Goal: Book appointment/travel/reservation

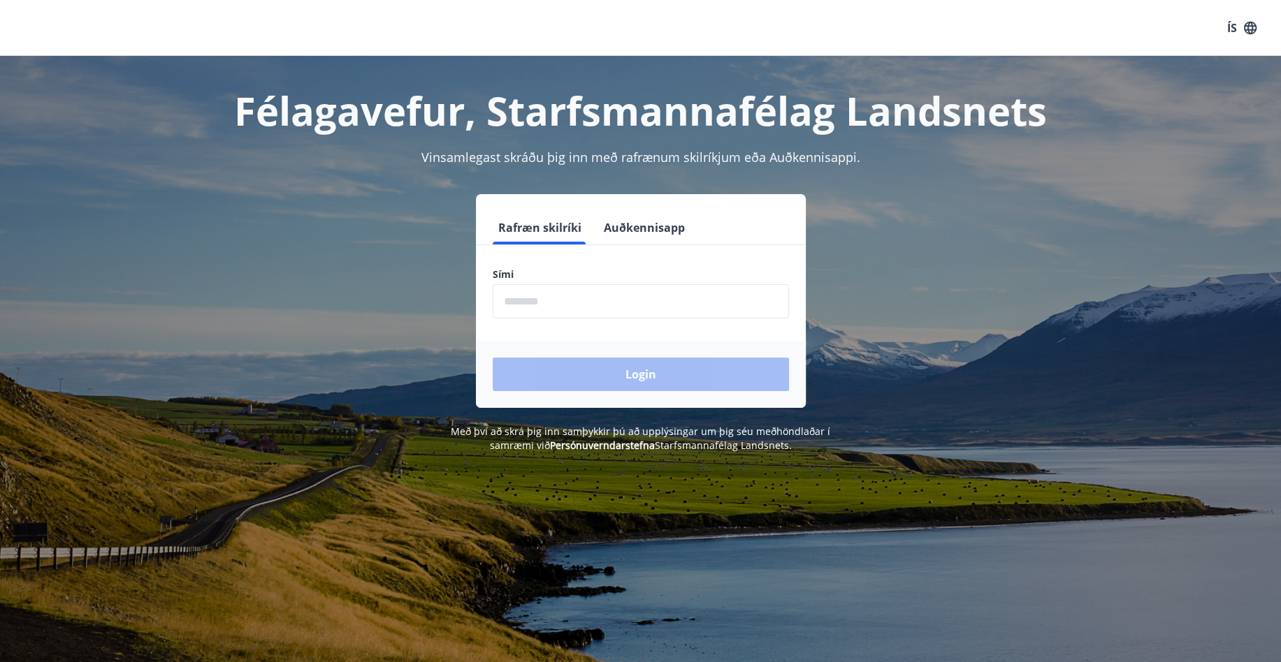
click at [565, 305] on input "phone" at bounding box center [641, 301] width 296 height 34
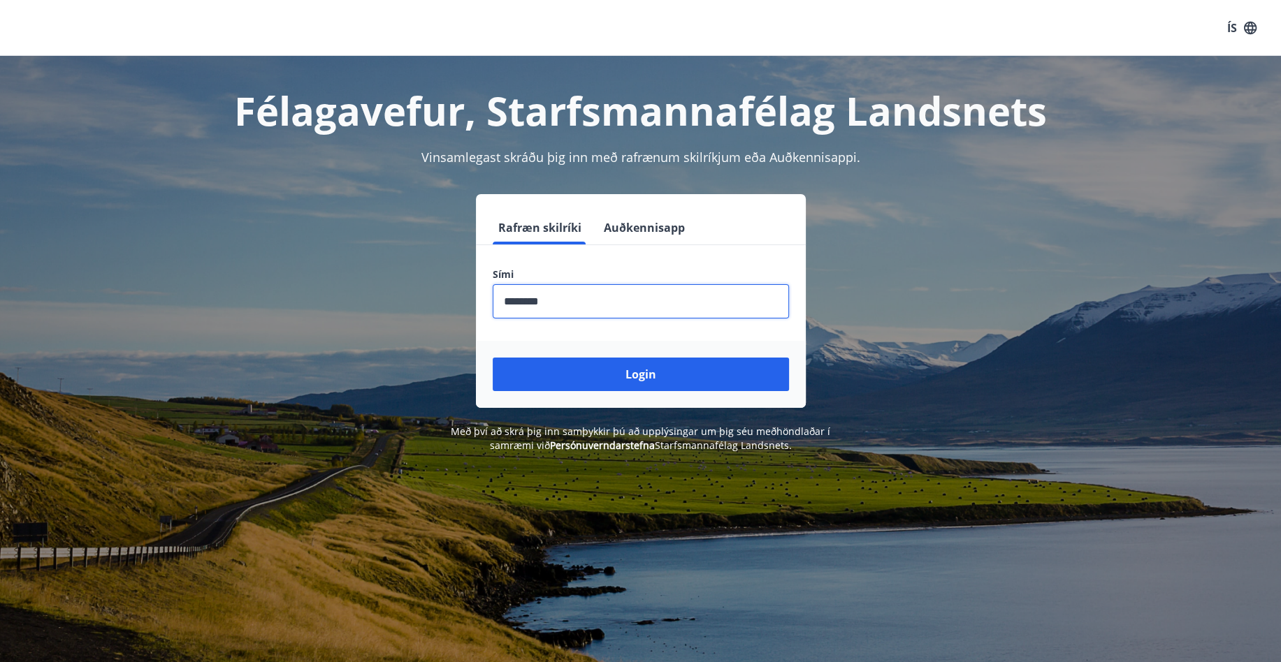
type input "********"
click at [493, 358] on button "Login" at bounding box center [641, 375] width 296 height 34
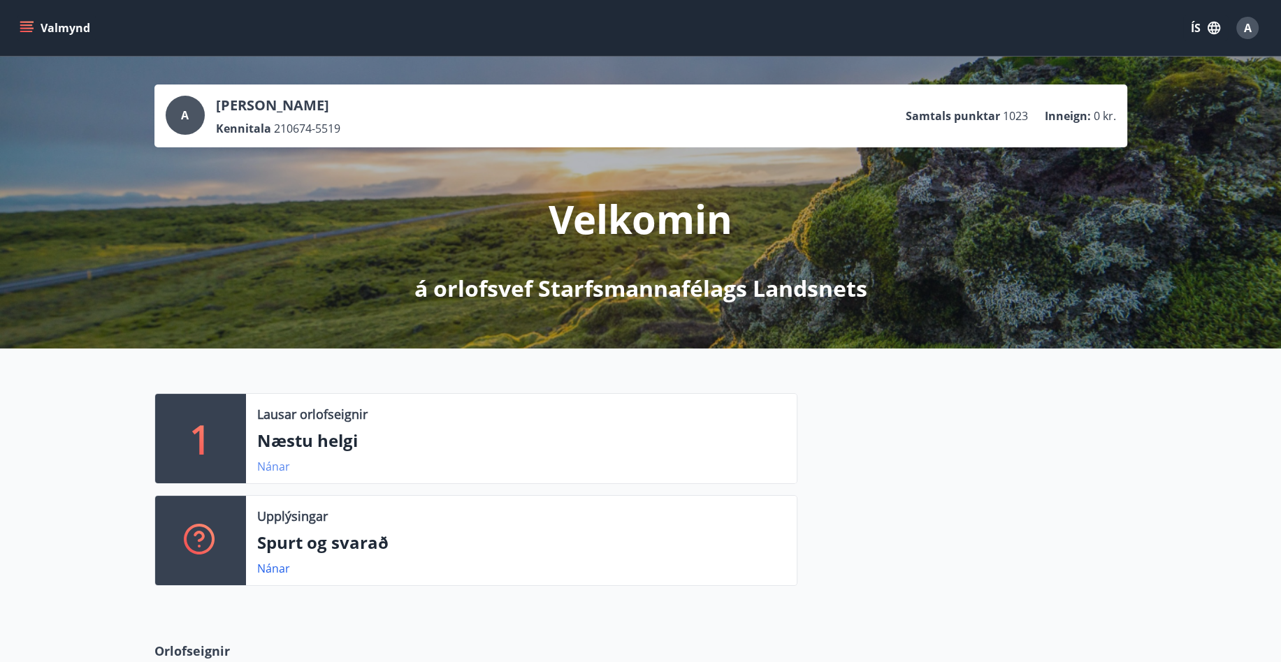
click at [278, 465] on link "Nánar" at bounding box center [273, 466] width 33 height 15
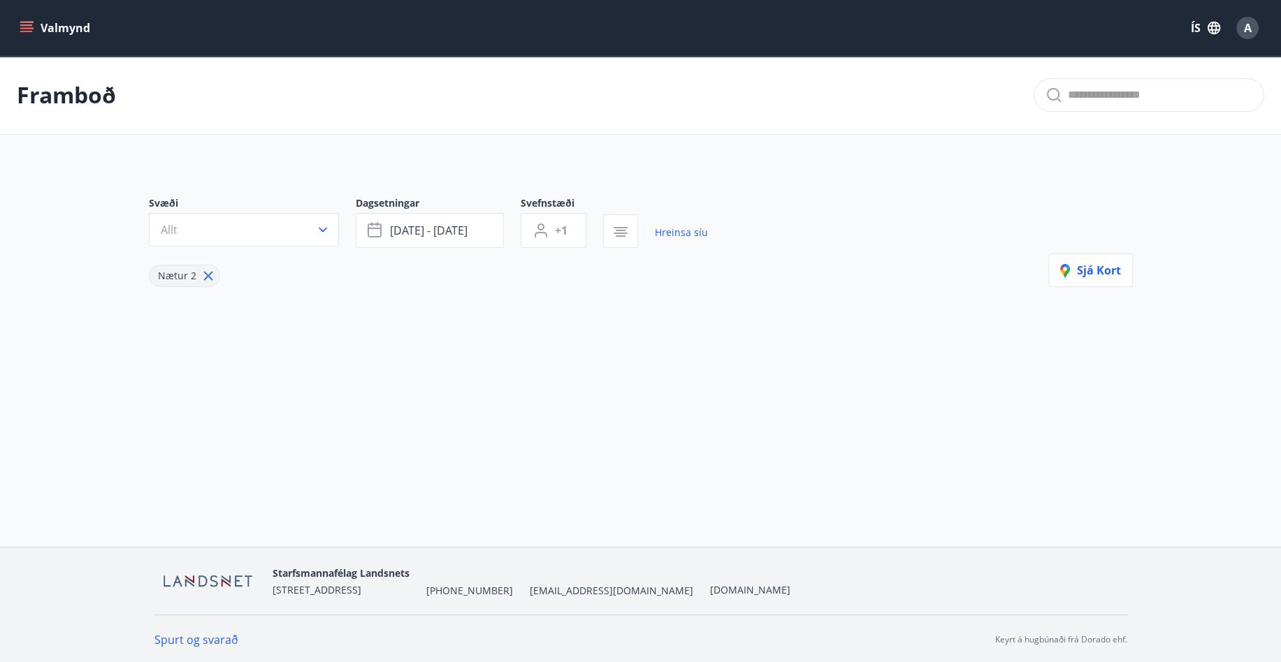
type input "*"
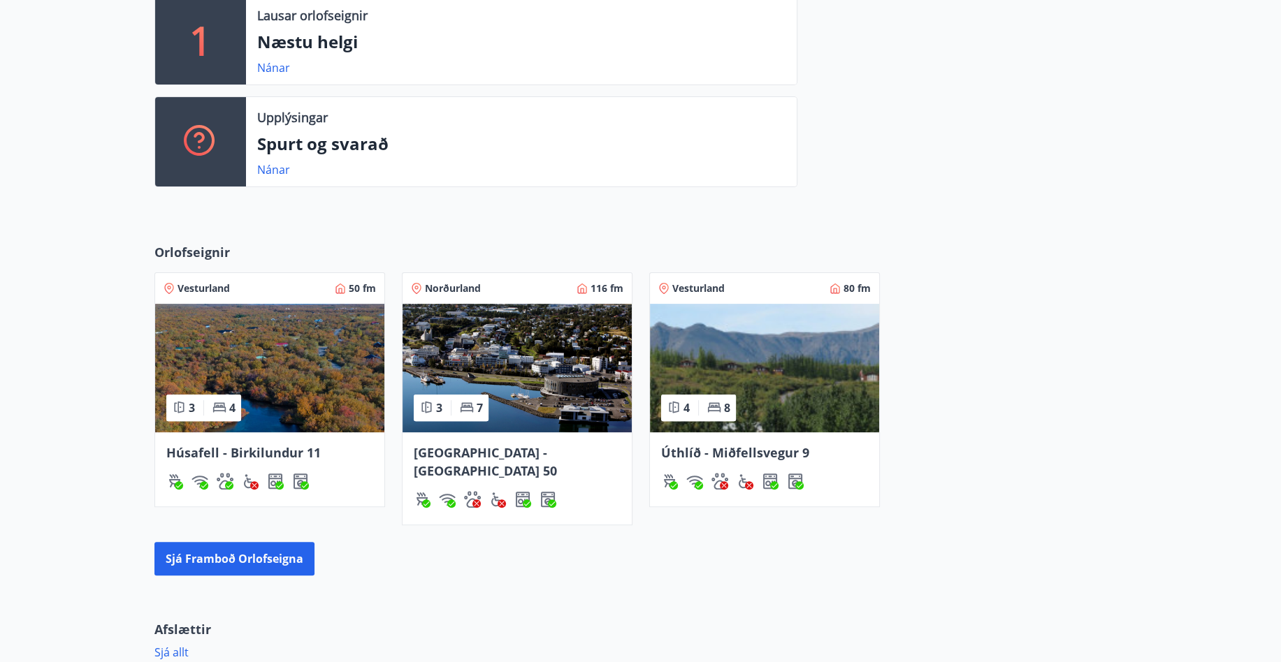
scroll to position [419, 0]
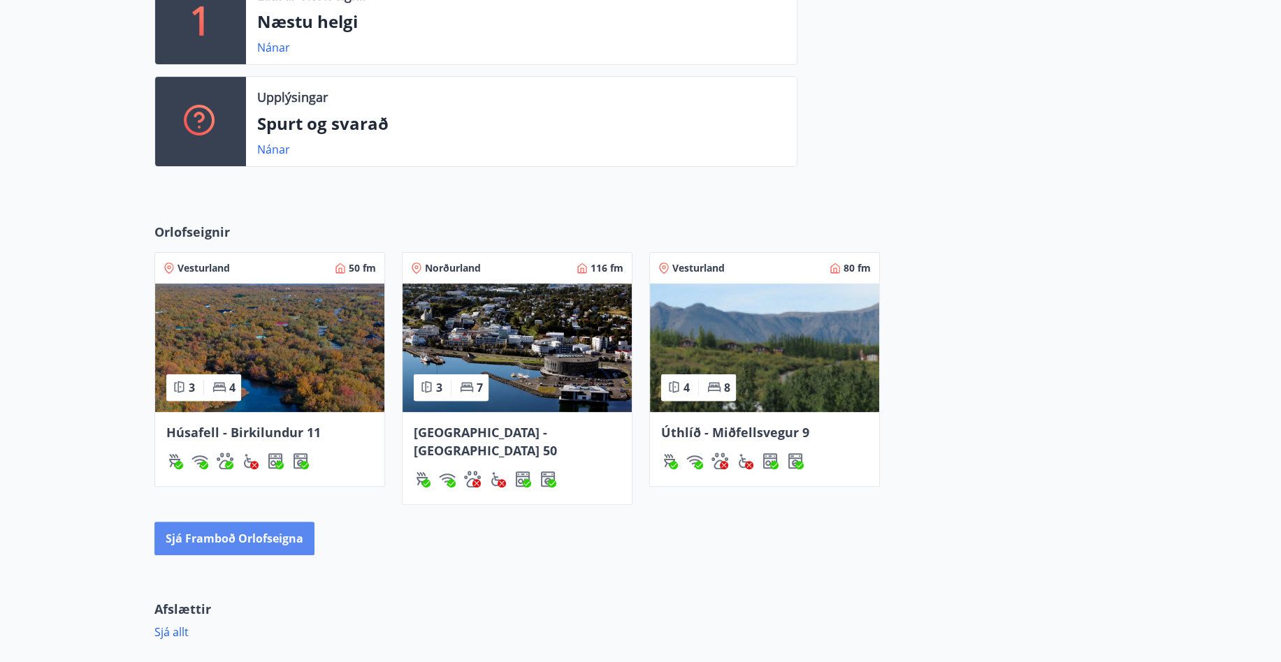
click at [246, 522] on button "Sjá framboð orlofseigna" at bounding box center [234, 539] width 160 height 34
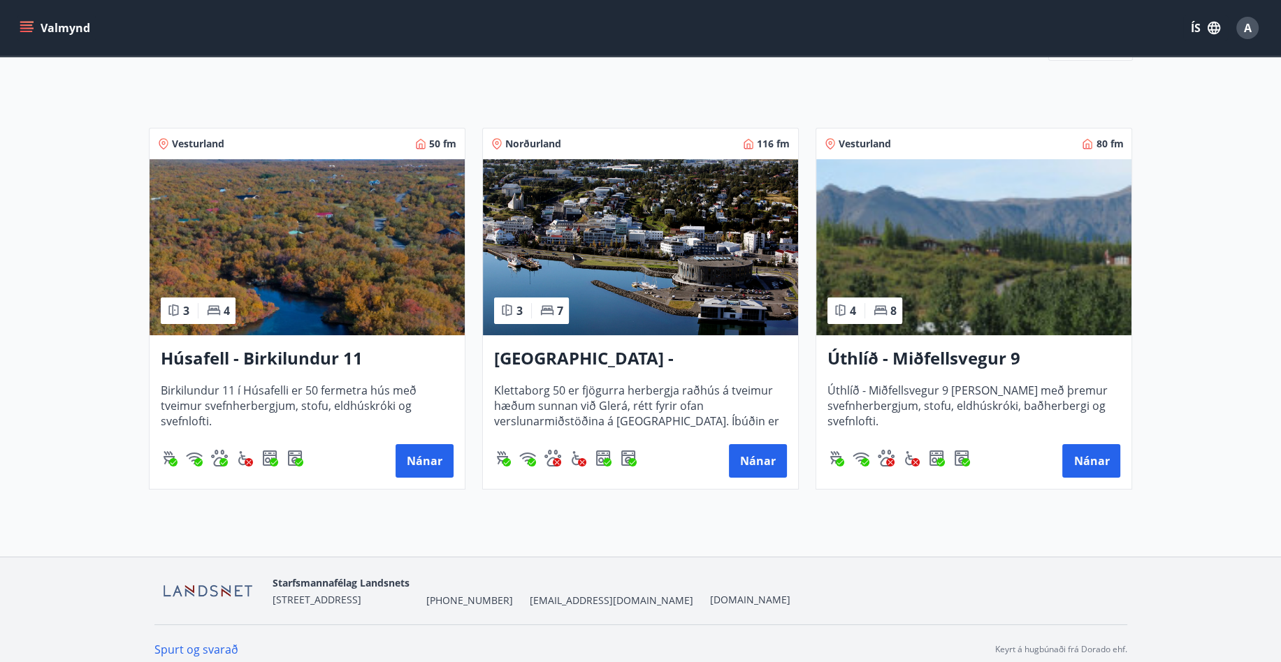
scroll to position [204, 0]
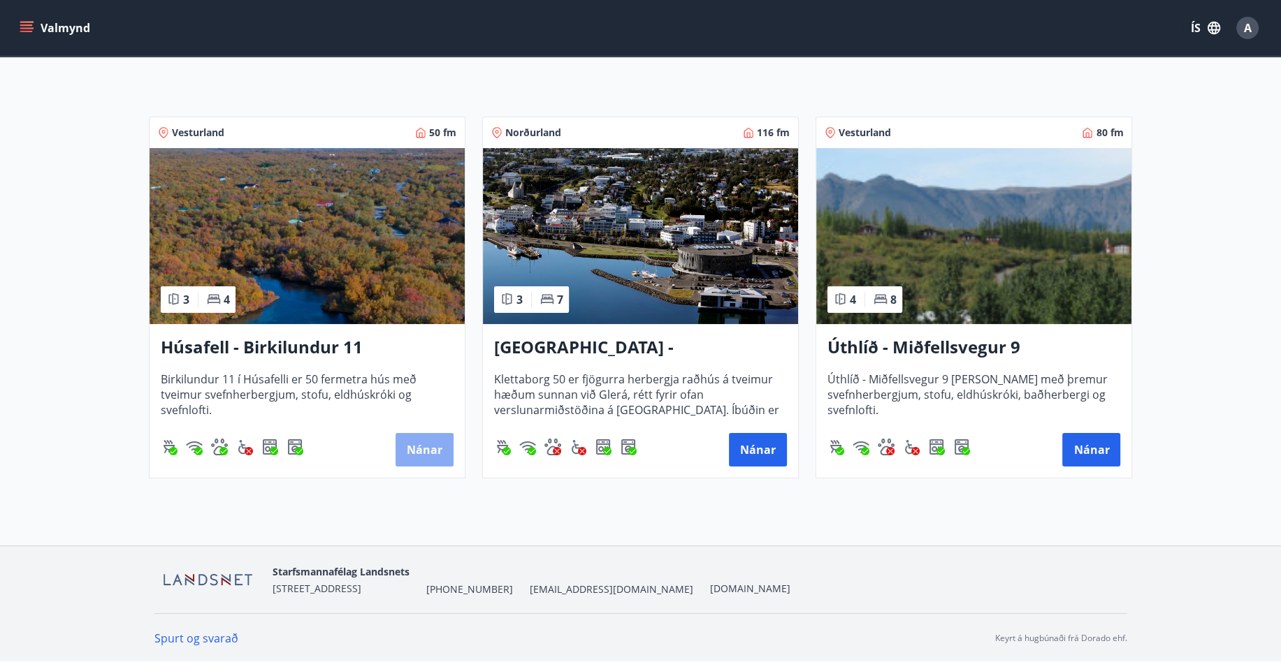
click at [414, 449] on button "Nánar" at bounding box center [424, 450] width 58 height 34
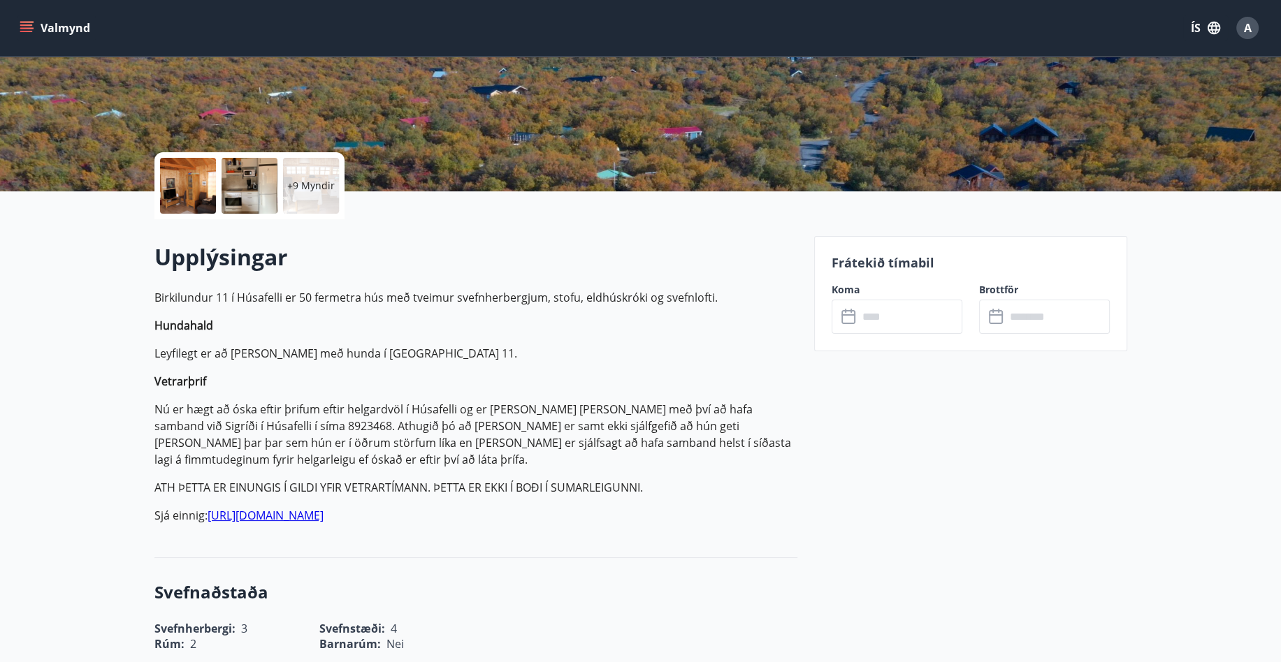
scroll to position [279, 0]
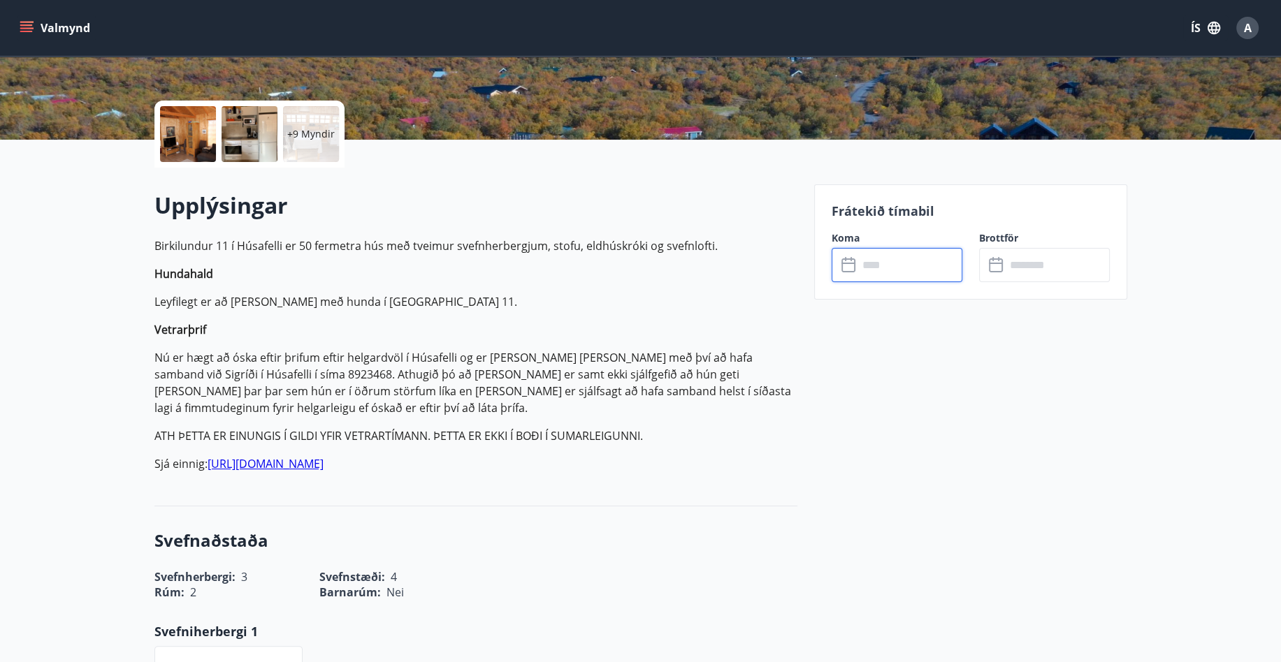
click at [884, 262] on input "text" at bounding box center [910, 265] width 104 height 34
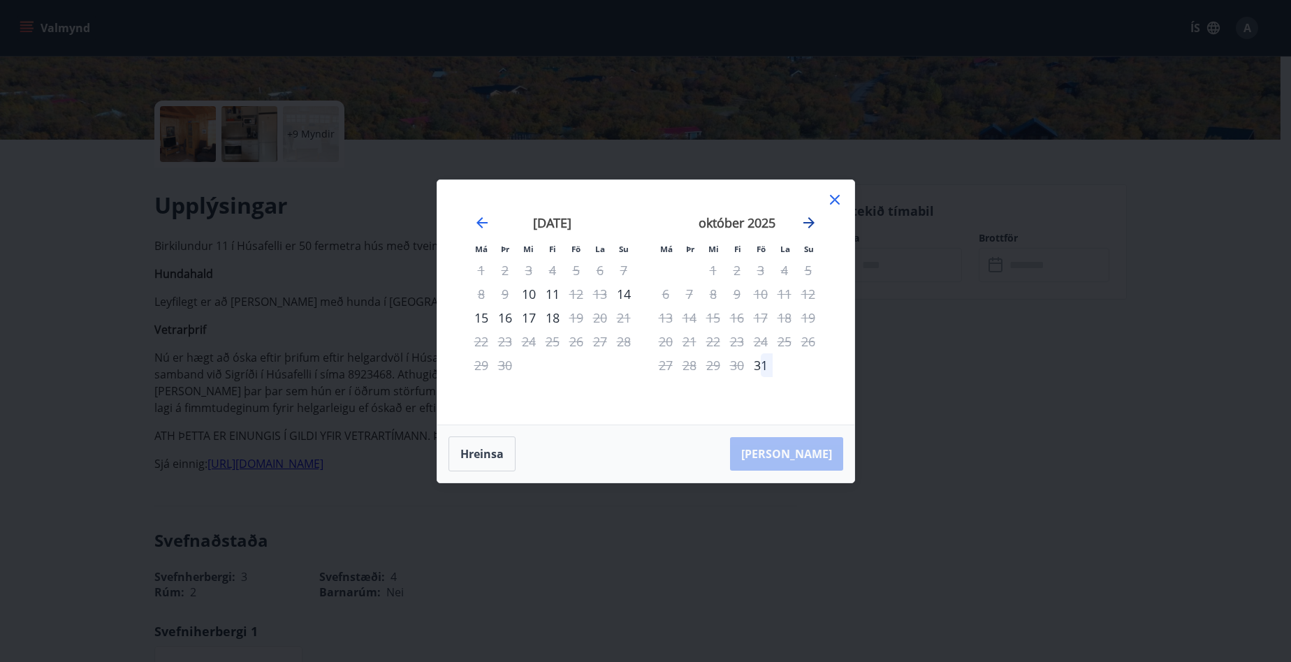
click at [813, 220] on icon "Move forward to switch to the next month." at bounding box center [809, 222] width 17 height 17
click at [813, 218] on icon "Move forward to switch to the next month." at bounding box center [809, 222] width 17 height 17
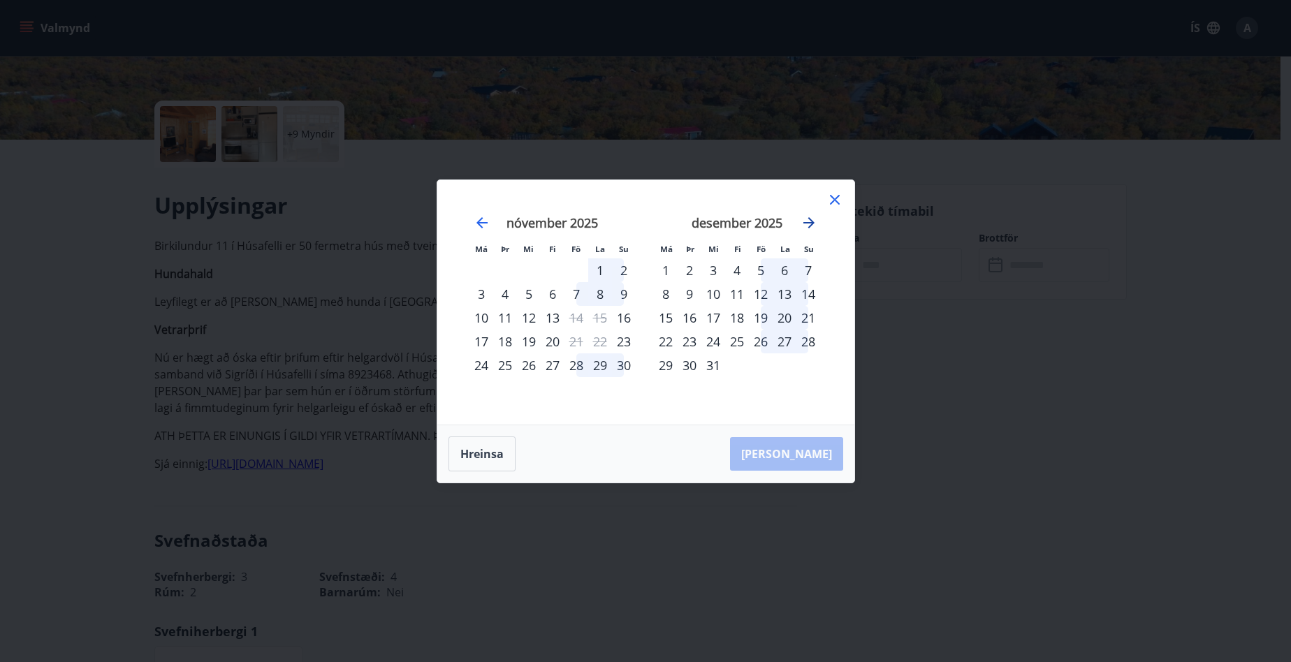
click at [813, 218] on icon "Move forward to switch to the next month." at bounding box center [809, 222] width 17 height 17
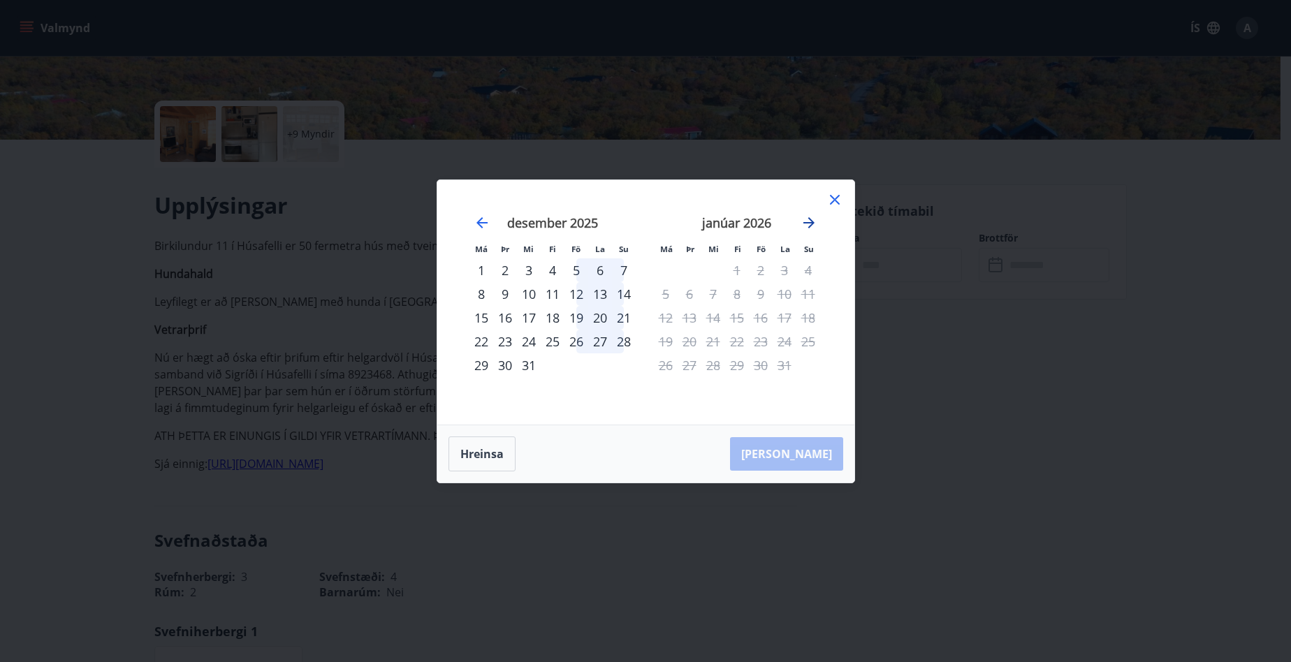
click at [813, 218] on icon "Move forward to switch to the next month." at bounding box center [809, 222] width 17 height 17
click at [813, 219] on icon "Move forward to switch to the next month." at bounding box center [809, 222] width 17 height 17
click at [485, 224] on icon "Move backward to switch to the previous month." at bounding box center [482, 222] width 17 height 17
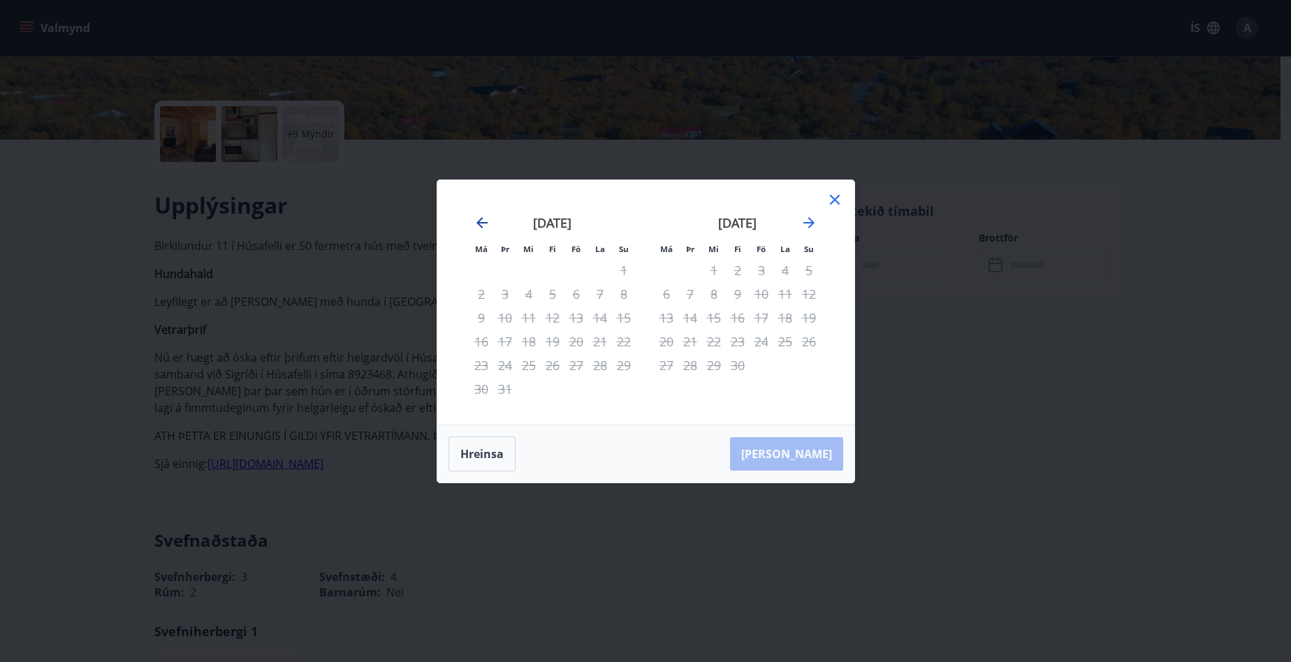
click at [485, 224] on icon "Move backward to switch to the previous month." at bounding box center [482, 222] width 17 height 17
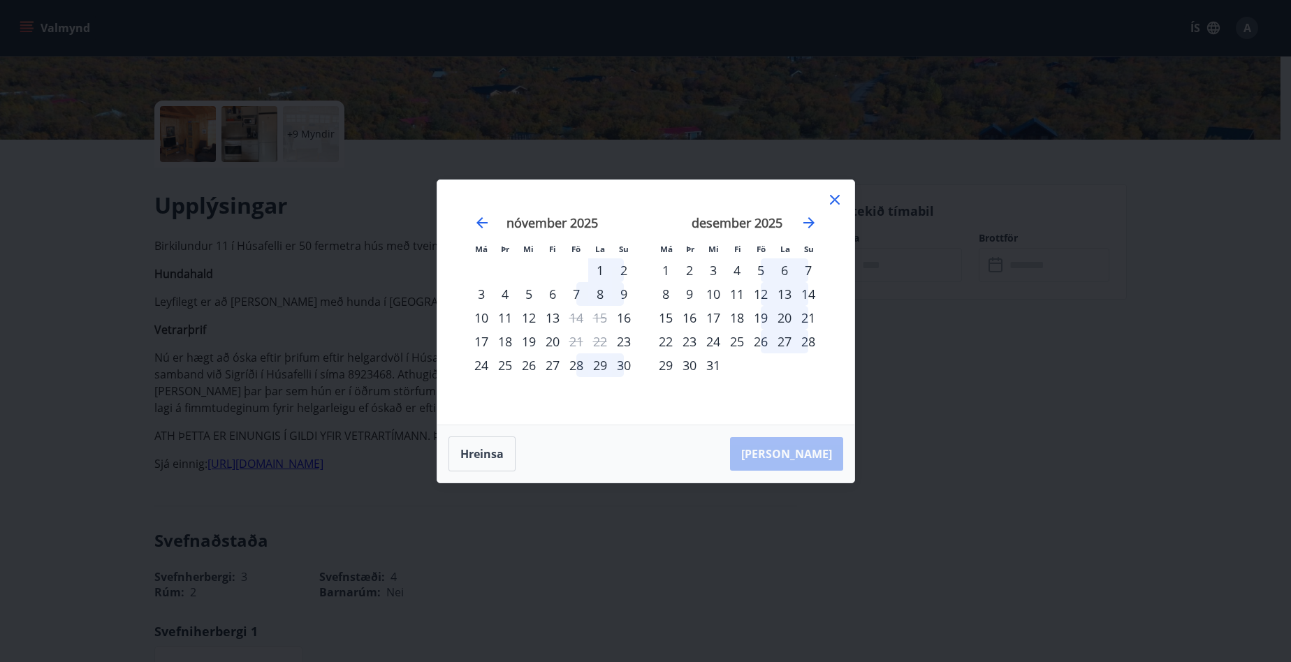
click at [838, 197] on icon at bounding box center [835, 199] width 17 height 17
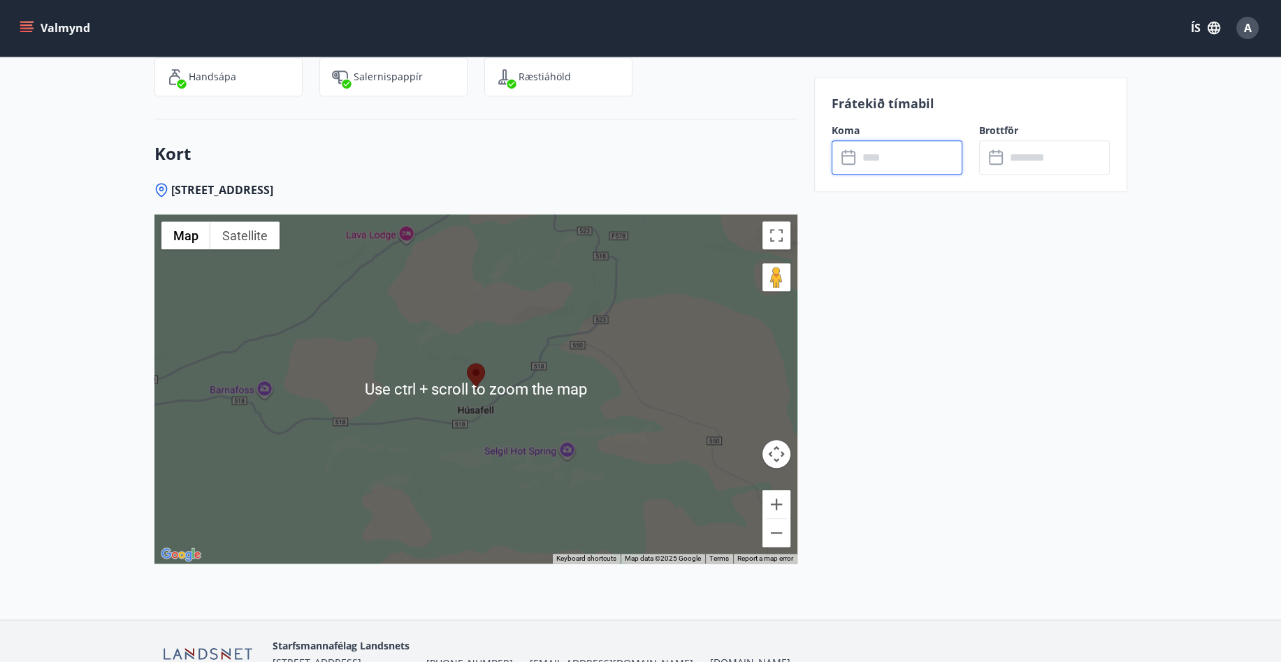
scroll to position [1865, 0]
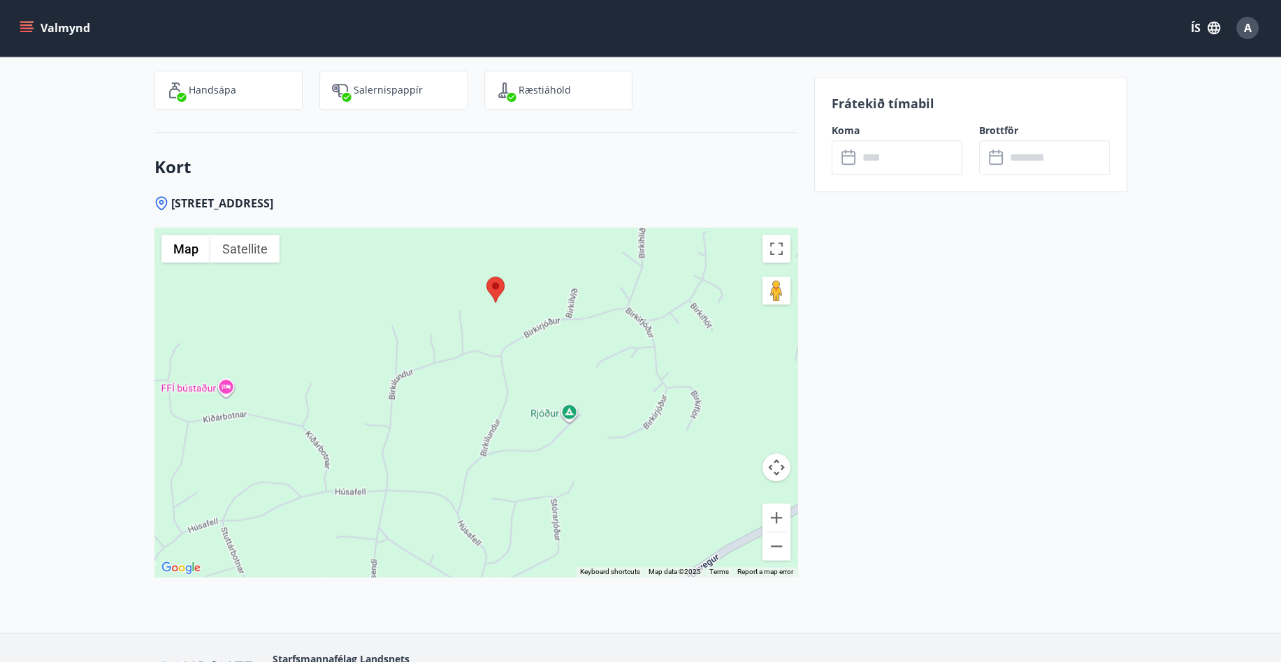
drag, startPoint x: 419, startPoint y: 458, endPoint x: 460, endPoint y: 363, distance: 103.6
click at [460, 363] on div at bounding box center [475, 402] width 643 height 349
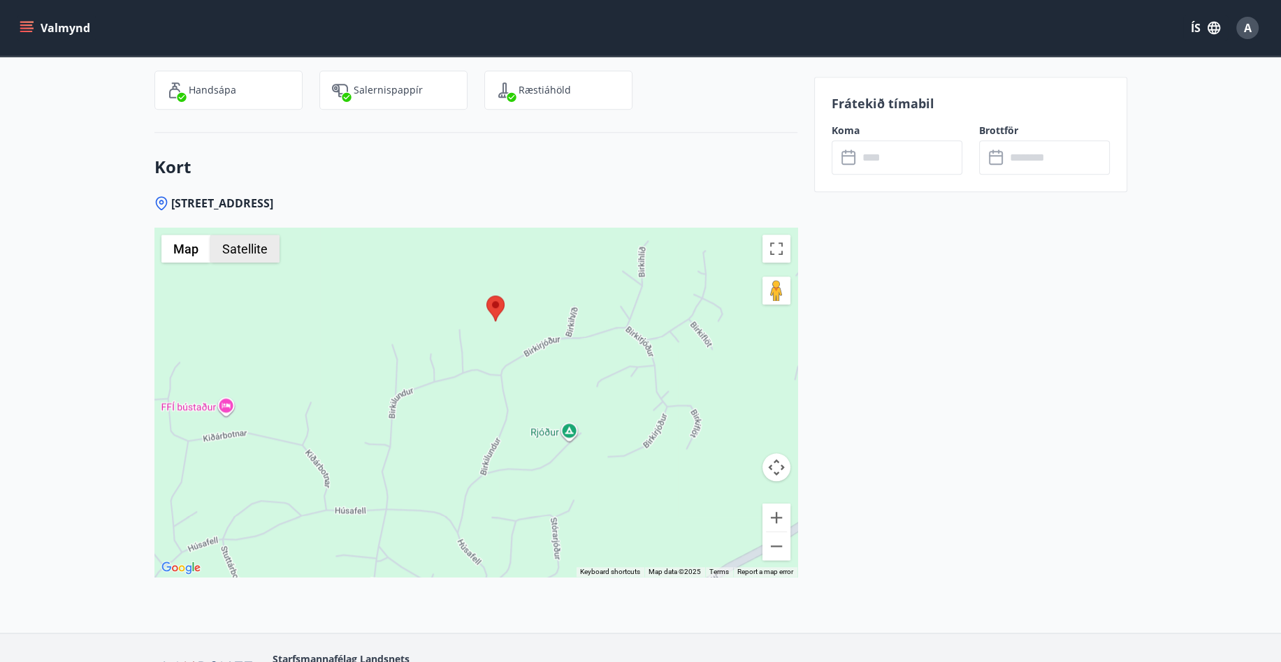
click at [249, 236] on button "Satellite" at bounding box center [244, 249] width 69 height 28
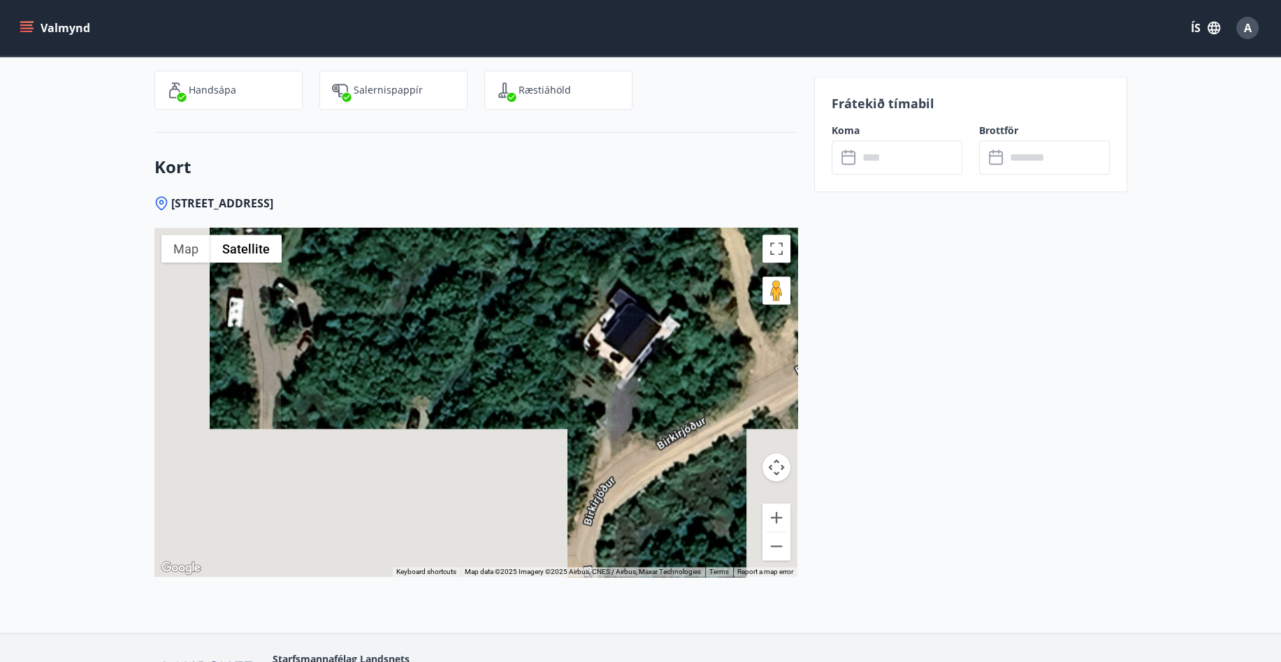
drag, startPoint x: 484, startPoint y: 434, endPoint x: 549, endPoint y: 227, distance: 216.8
click at [549, 228] on div at bounding box center [475, 402] width 643 height 349
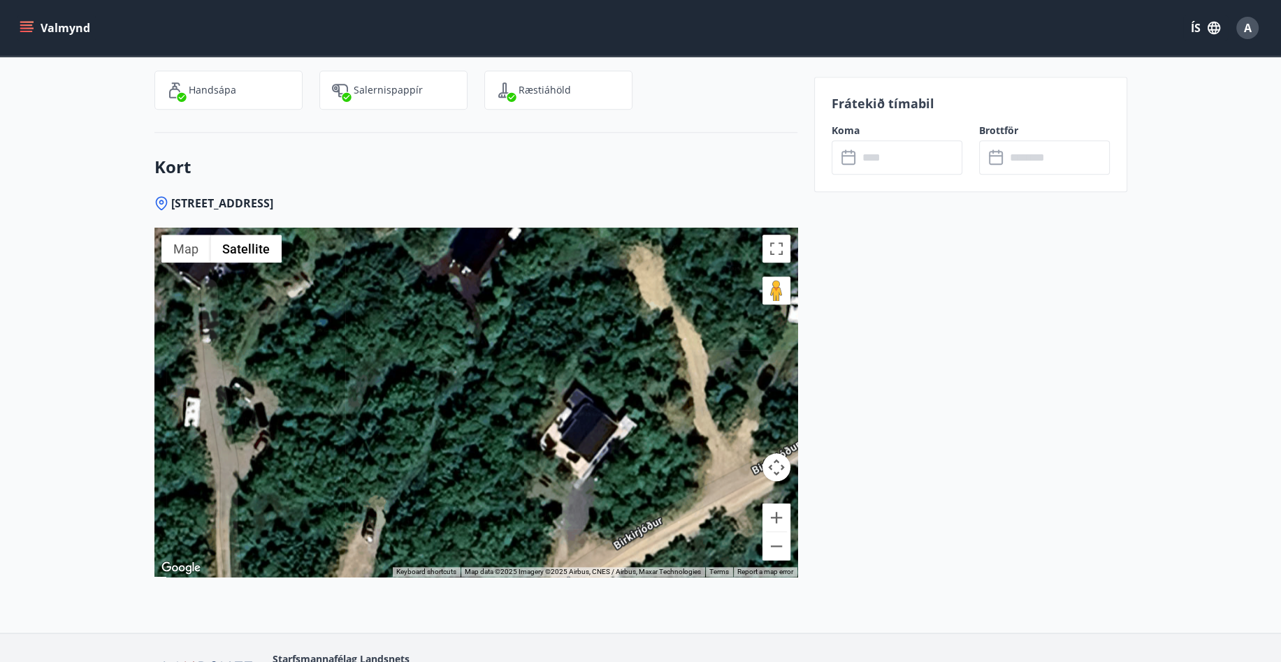
drag, startPoint x: 534, startPoint y: 259, endPoint x: 490, endPoint y: 367, distance: 116.3
click at [490, 367] on div at bounding box center [475, 402] width 643 height 349
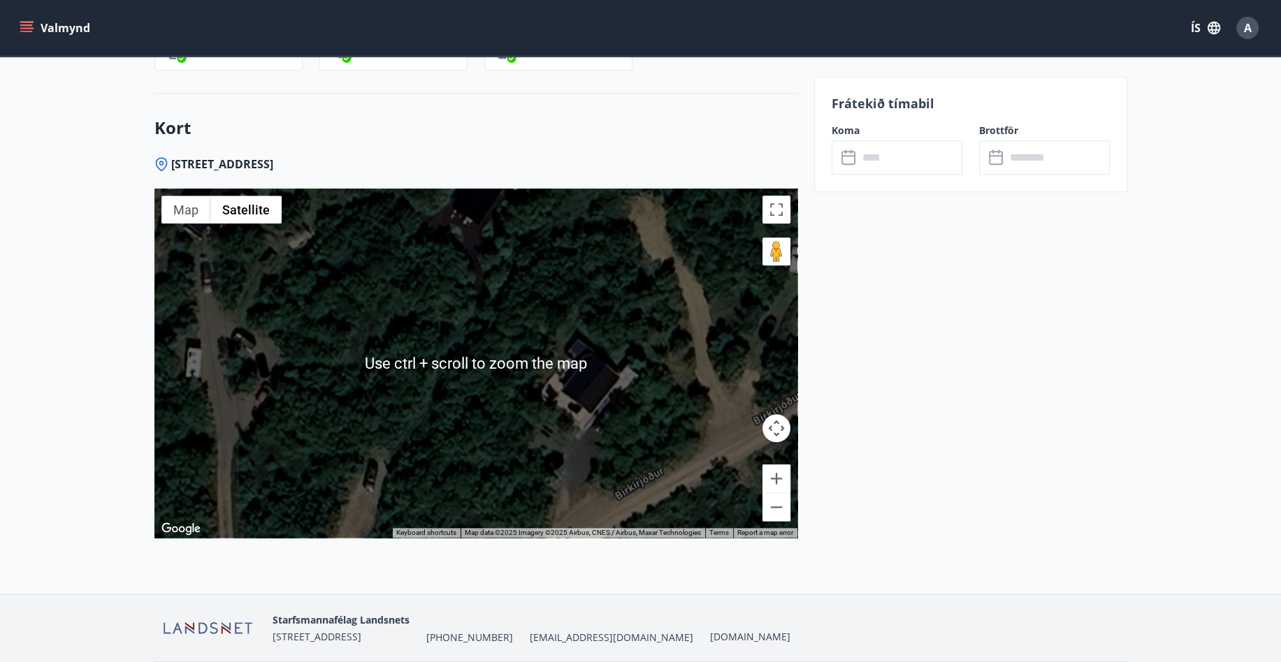
scroll to position [1935, 0]
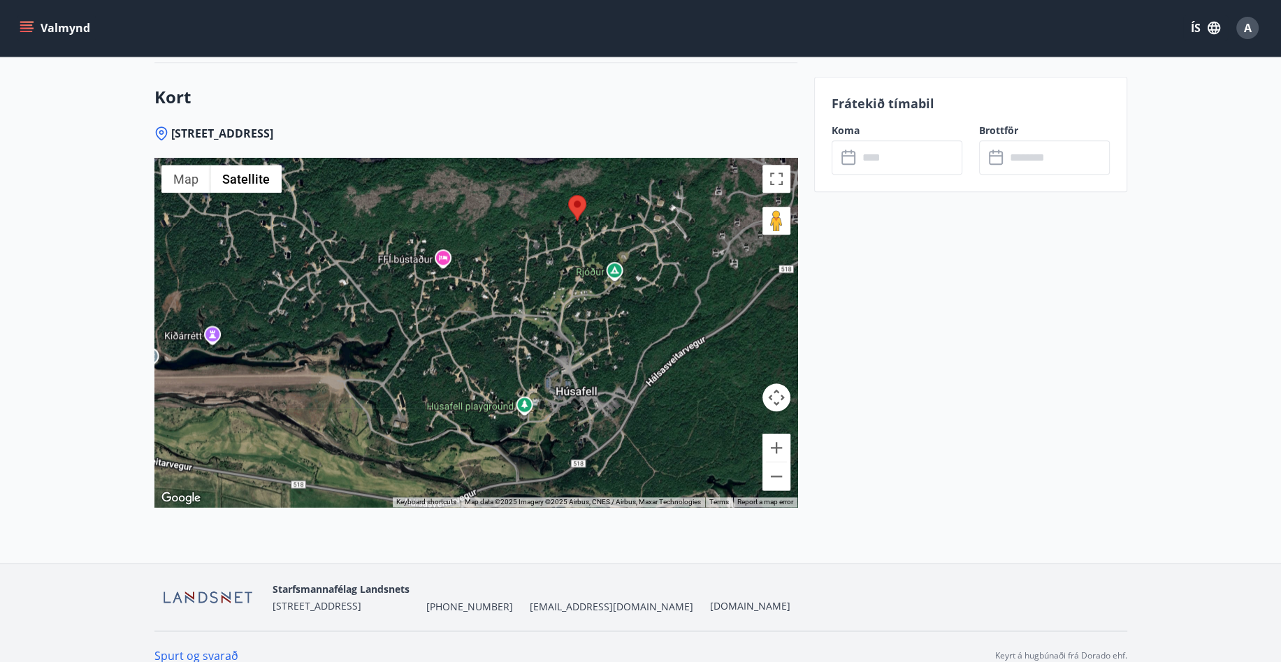
drag, startPoint x: 464, startPoint y: 389, endPoint x: 531, endPoint y: 258, distance: 147.5
click at [531, 258] on div at bounding box center [475, 332] width 643 height 349
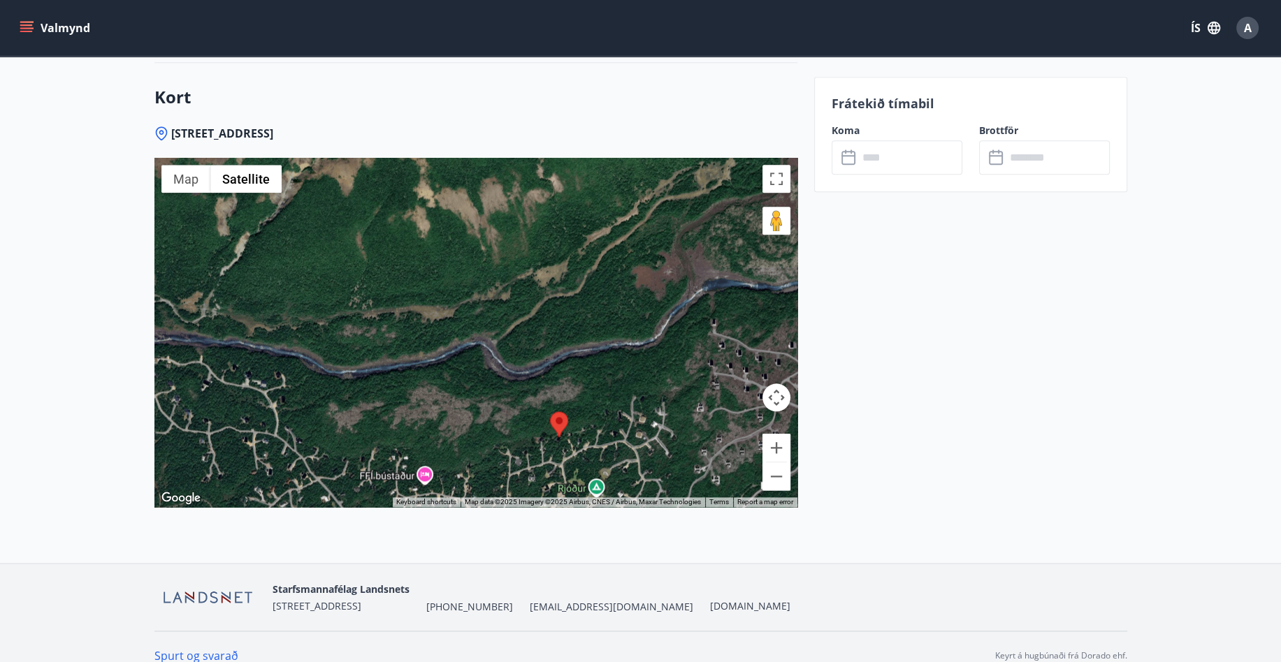
drag, startPoint x: 537, startPoint y: 246, endPoint x: 518, endPoint y: 474, distance: 229.2
click at [518, 474] on div at bounding box center [475, 332] width 643 height 349
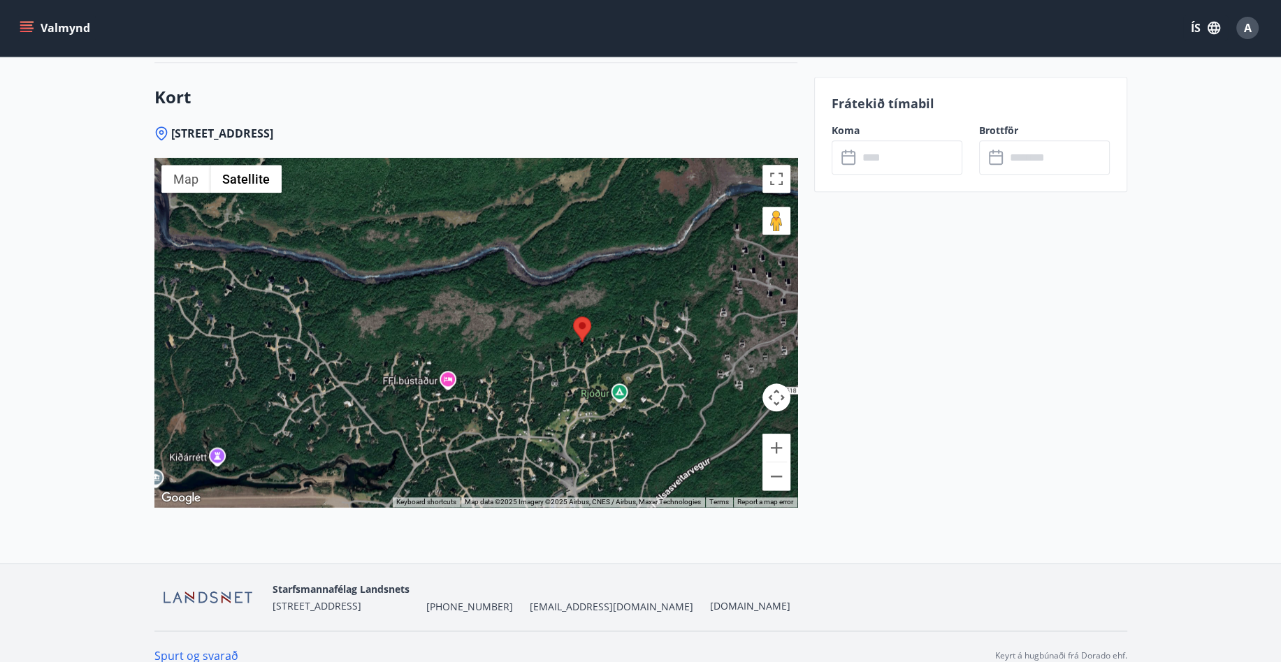
drag, startPoint x: 511, startPoint y: 331, endPoint x: 537, endPoint y: 225, distance: 109.3
click at [537, 225] on div at bounding box center [475, 332] width 643 height 349
